Goal: Task Accomplishment & Management: Manage account settings

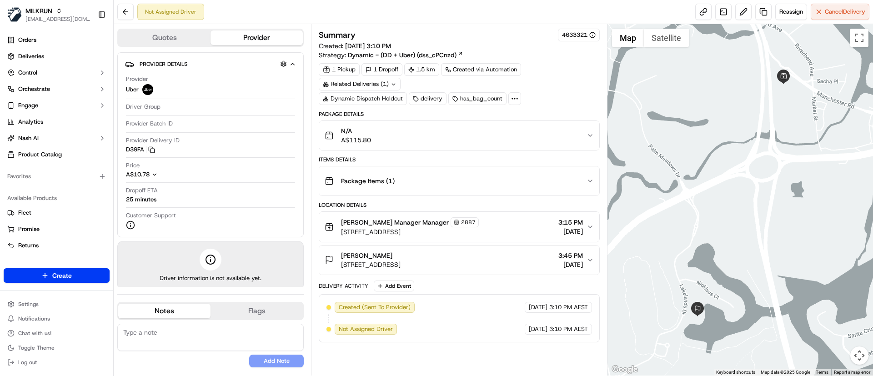
click at [689, 188] on div at bounding box center [741, 200] width 266 height 352
click at [699, 10] on link at bounding box center [703, 12] width 16 height 16
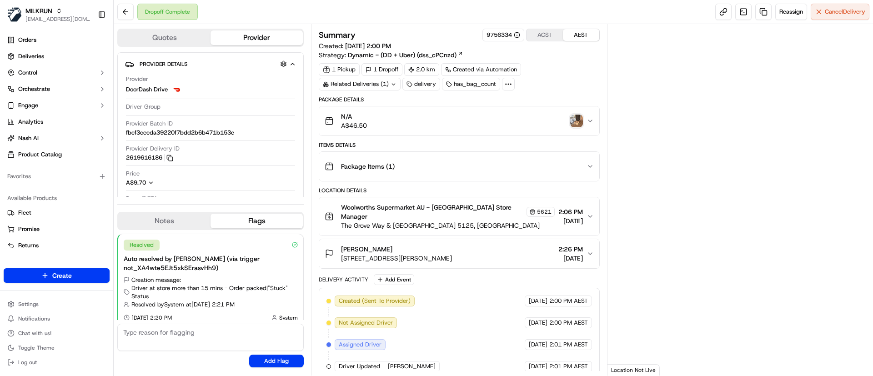
scroll to position [7, 0]
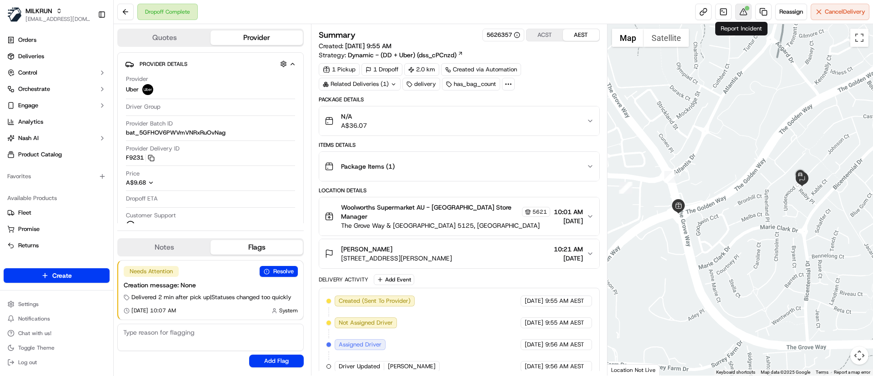
click at [742, 13] on button at bounding box center [743, 12] width 16 height 16
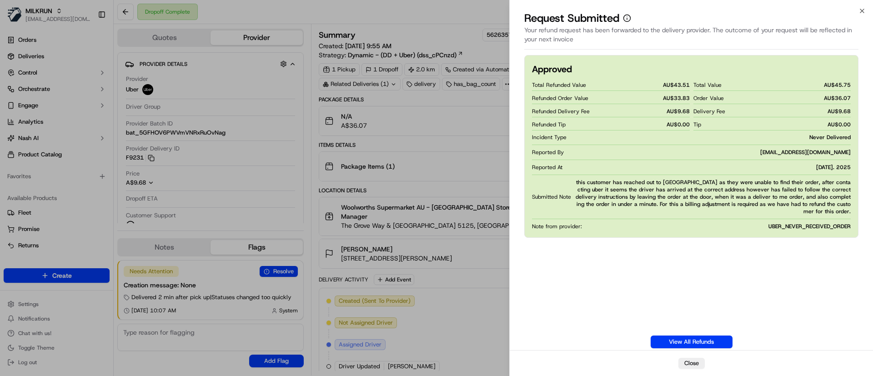
click at [645, 273] on div "Approved Total Refunded Value AU$ 43.51 Refunded Order Value AU$ 33.83 Refunded…" at bounding box center [691, 201] width 334 height 293
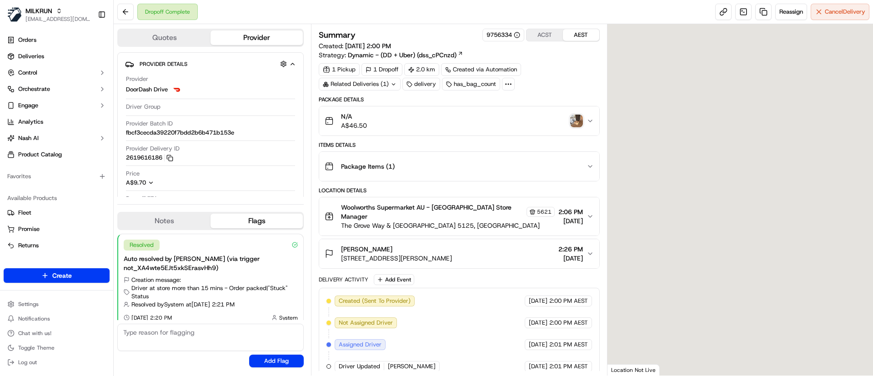
scroll to position [7, 0]
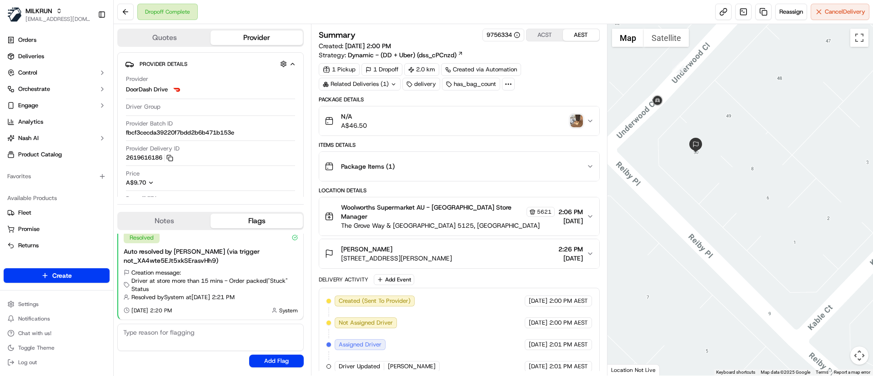
drag, startPoint x: 673, startPoint y: 161, endPoint x: 714, endPoint y: 193, distance: 51.4
click at [714, 193] on div at bounding box center [741, 200] width 266 height 352
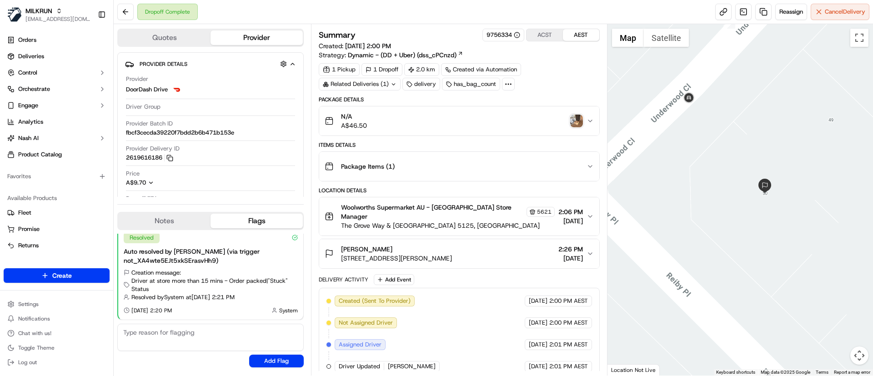
drag, startPoint x: 712, startPoint y: 173, endPoint x: 744, endPoint y: 212, distance: 50.5
click at [811, 233] on div at bounding box center [741, 200] width 266 height 352
